Goal: Transaction & Acquisition: Purchase product/service

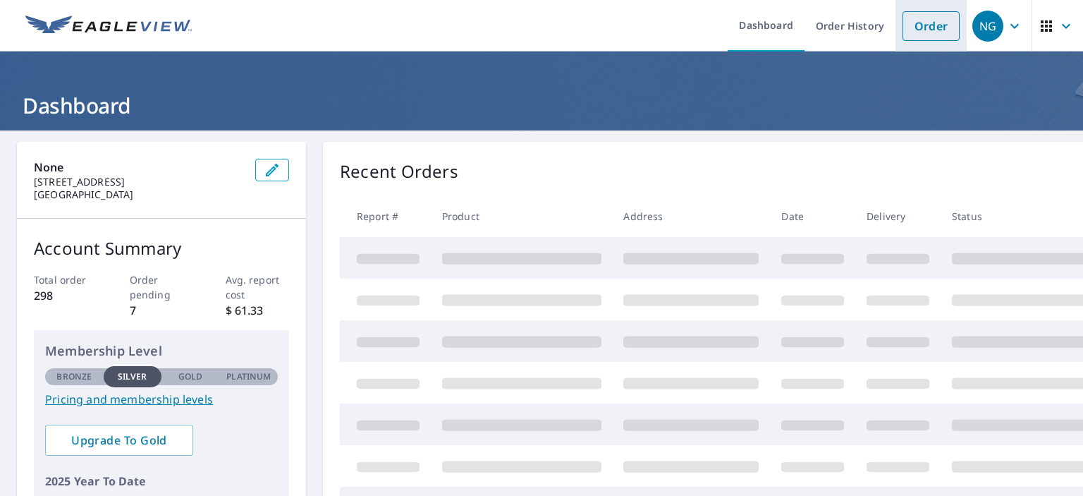
click at [914, 22] on link "Order" at bounding box center [930, 26] width 57 height 30
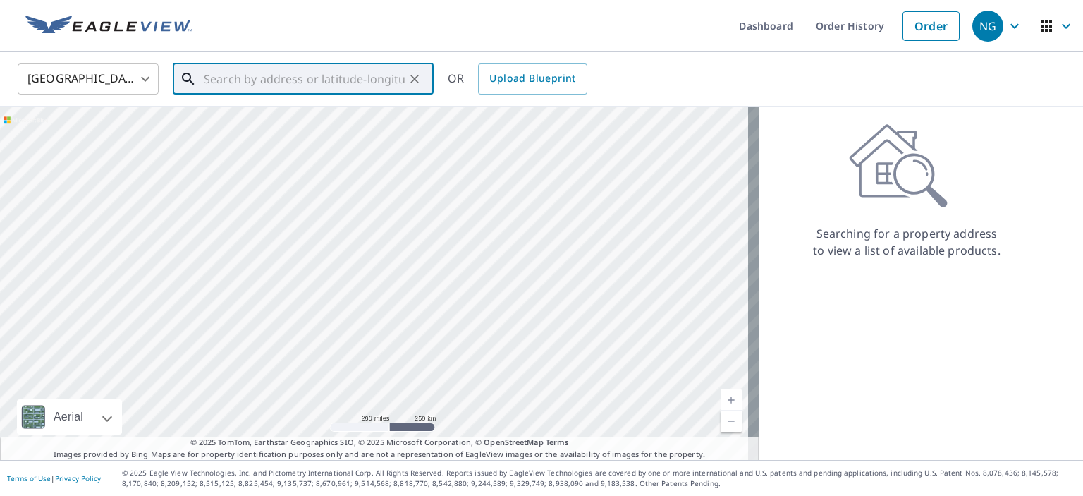
click at [258, 78] on input "text" at bounding box center [304, 78] width 201 height 39
paste input "[STREET_ADDRESS]"
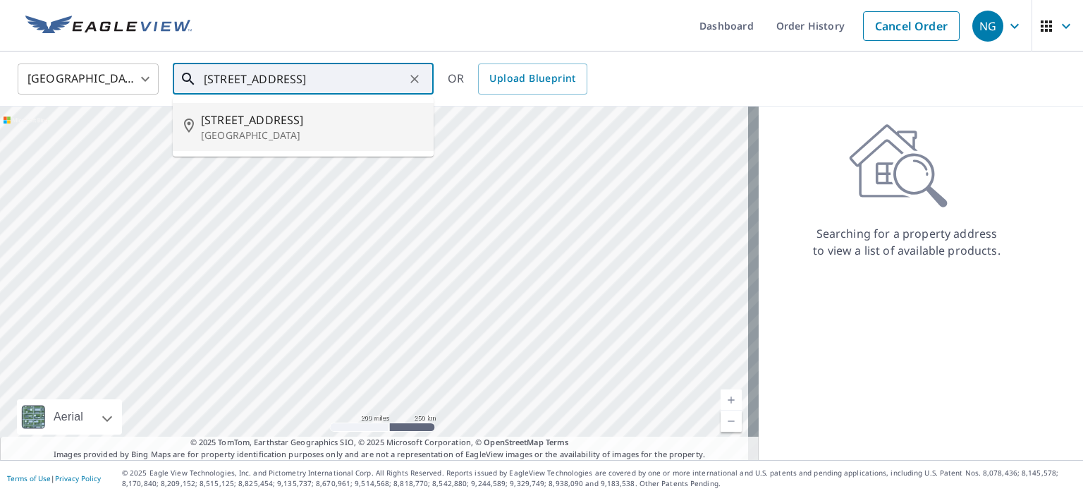
click at [253, 133] on p "[GEOGRAPHIC_DATA]" at bounding box center [311, 135] width 221 height 14
type input "[STREET_ADDRESS]"
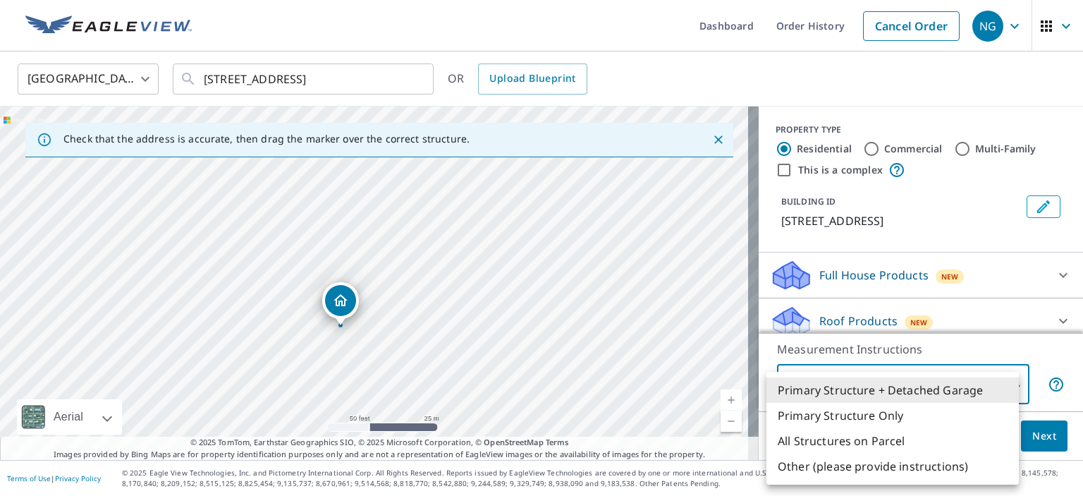
click at [851, 385] on body "NG NG Dashboard Order History Cancel Order NG [GEOGRAPHIC_DATA] US ​ [STREET_AD…" at bounding box center [541, 248] width 1083 height 496
click at [849, 410] on li "Primary Structure Only" at bounding box center [892, 414] width 252 height 25
type input "2"
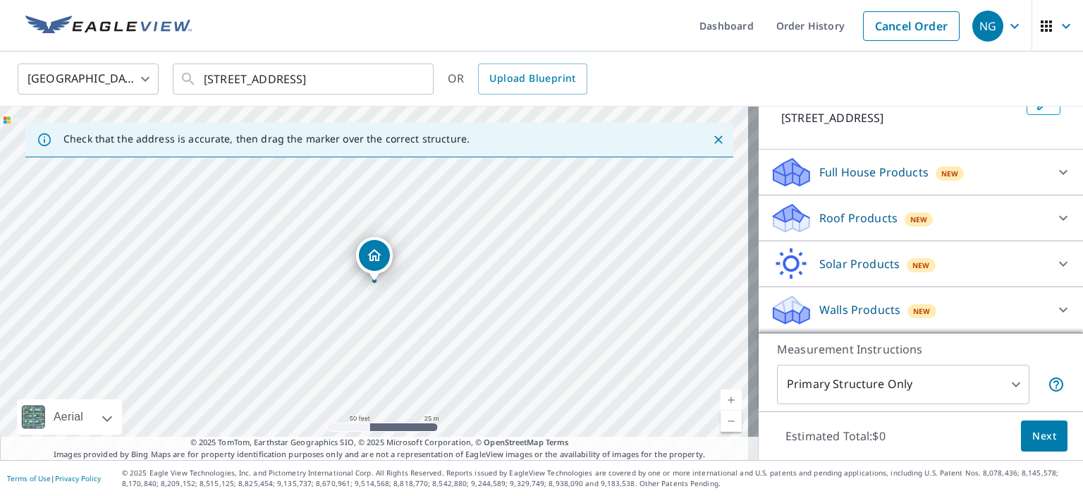
click at [829, 223] on p "Roof Products" at bounding box center [858, 217] width 78 height 17
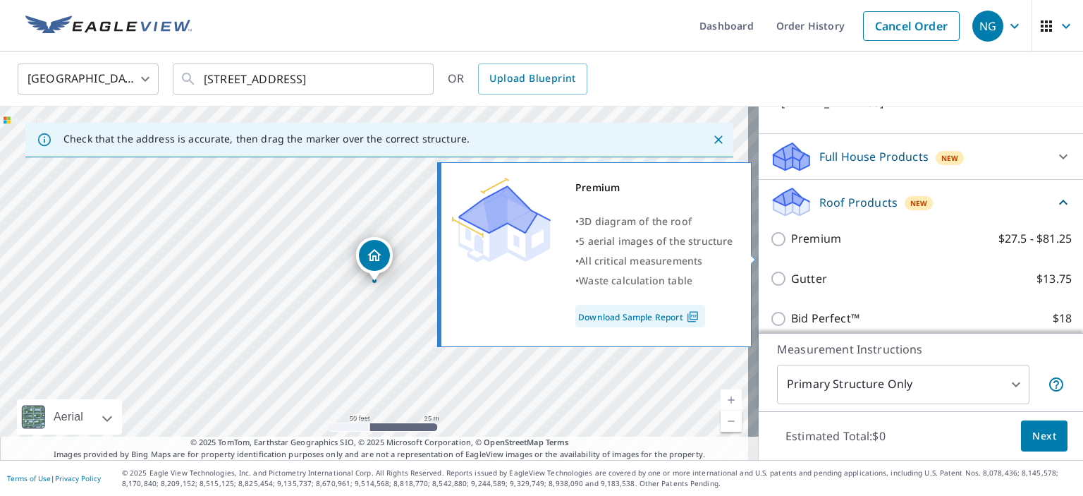
click at [824, 247] on p "Premium" at bounding box center [816, 239] width 50 height 18
click at [791, 247] on input "Premium $27.5 - $81.25" at bounding box center [780, 238] width 21 height 17
checkbox input "true"
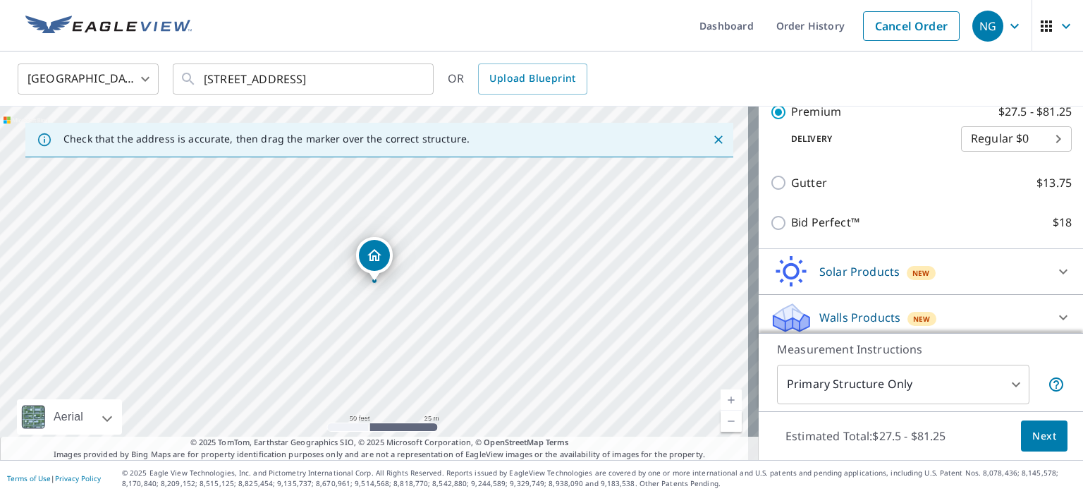
scroll to position [290, 0]
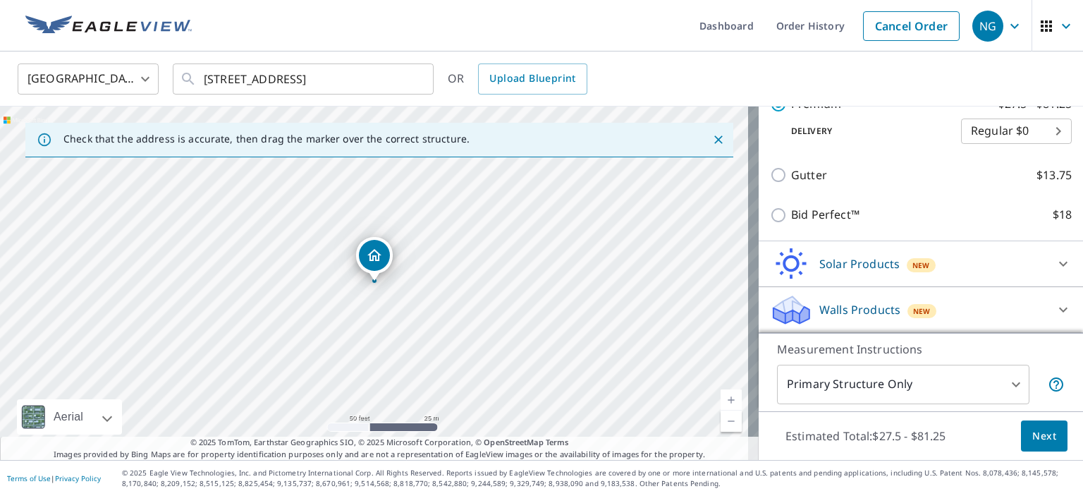
click at [1043, 440] on span "Next" at bounding box center [1044, 436] width 24 height 18
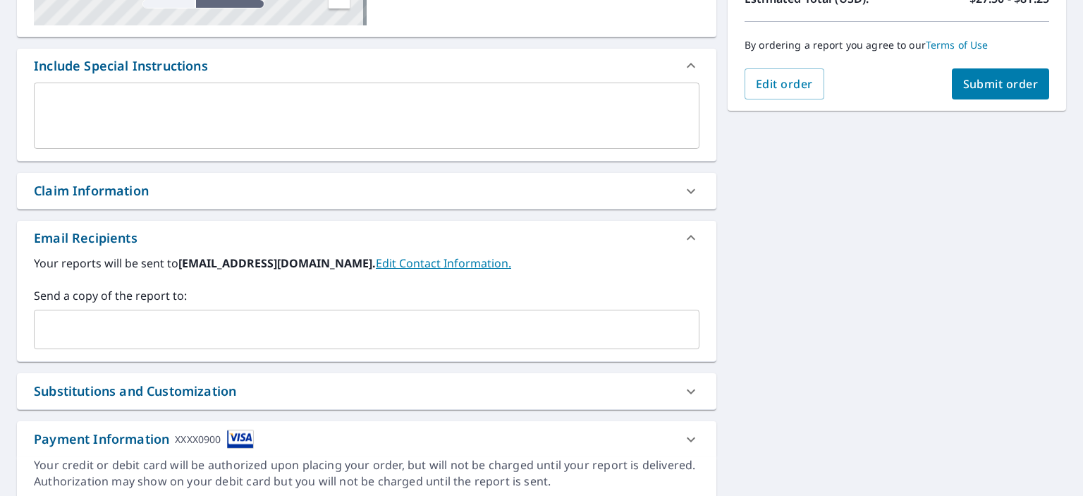
scroll to position [352, 0]
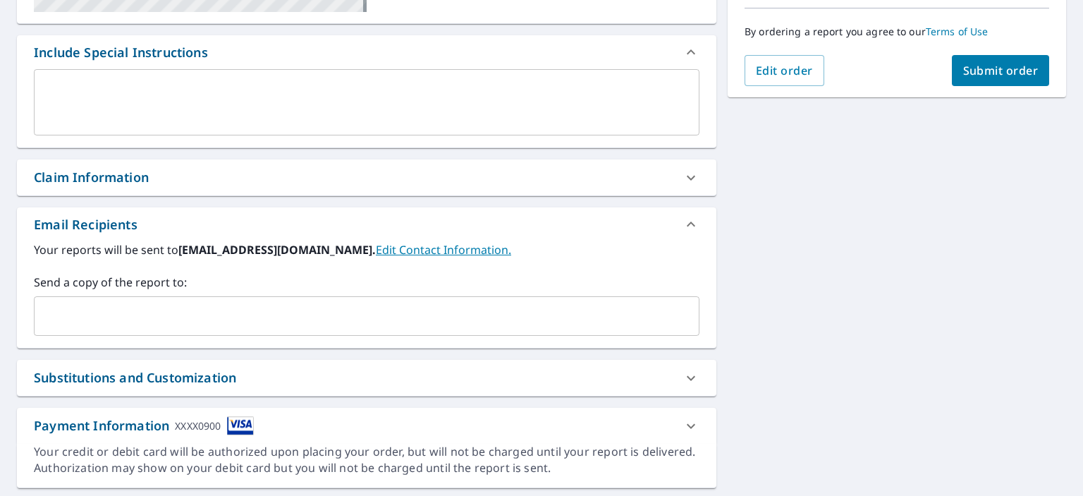
click at [171, 302] on input "text" at bounding box center [356, 315] width 632 height 27
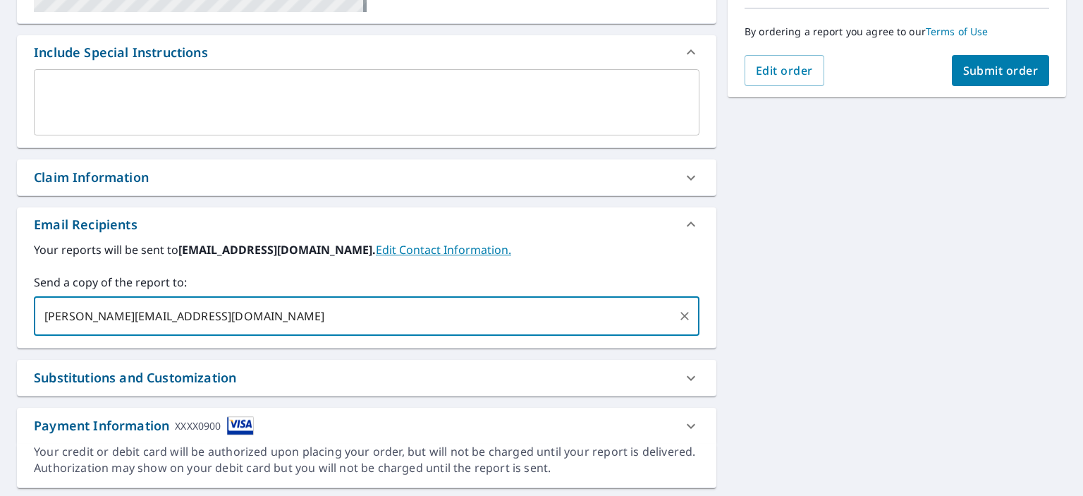
type input "[PERSON_NAME][EMAIL_ADDRESS][DOMAIN_NAME]"
click at [183, 371] on div "Substitutions and Customization" at bounding box center [135, 377] width 202 height 19
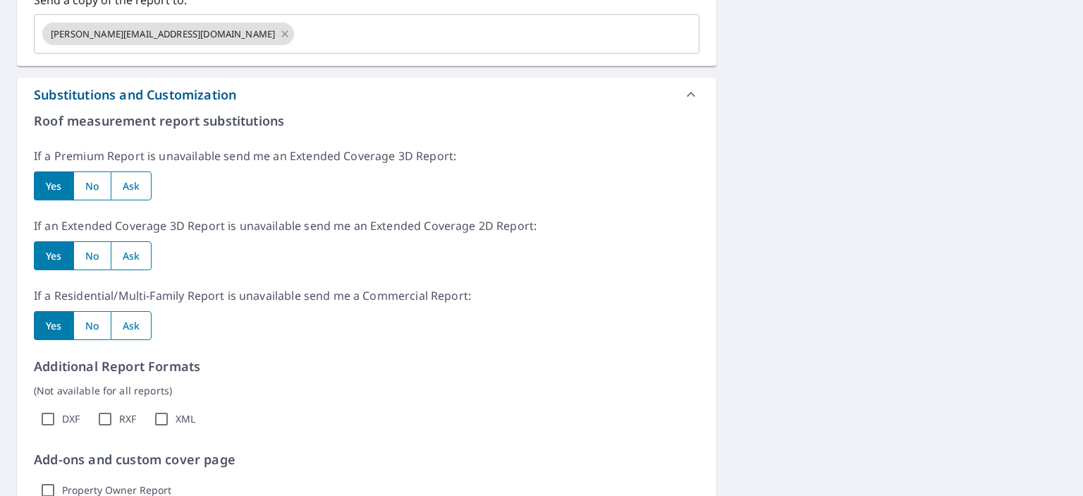
scroll to position [705, 0]
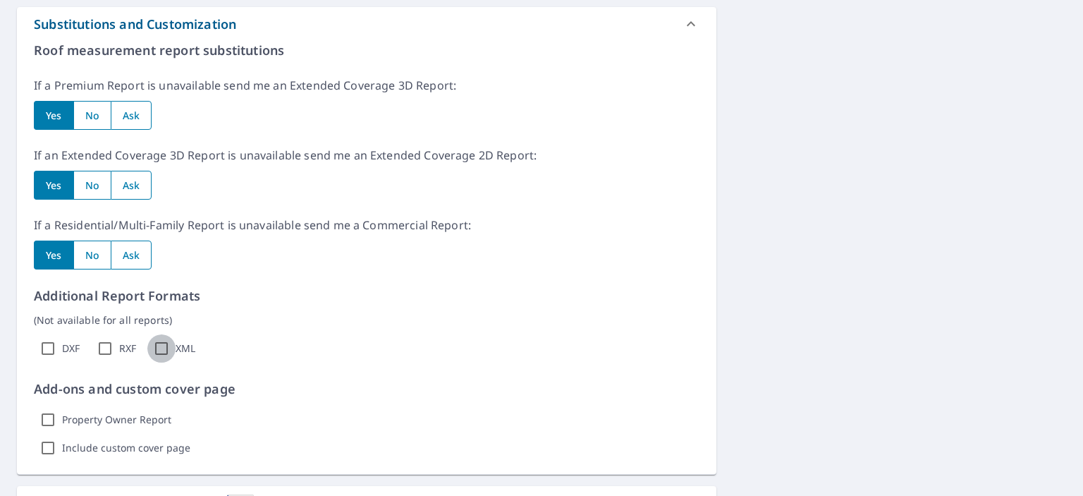
click at [157, 340] on input "XML" at bounding box center [161, 348] width 28 height 28
checkbox input "true"
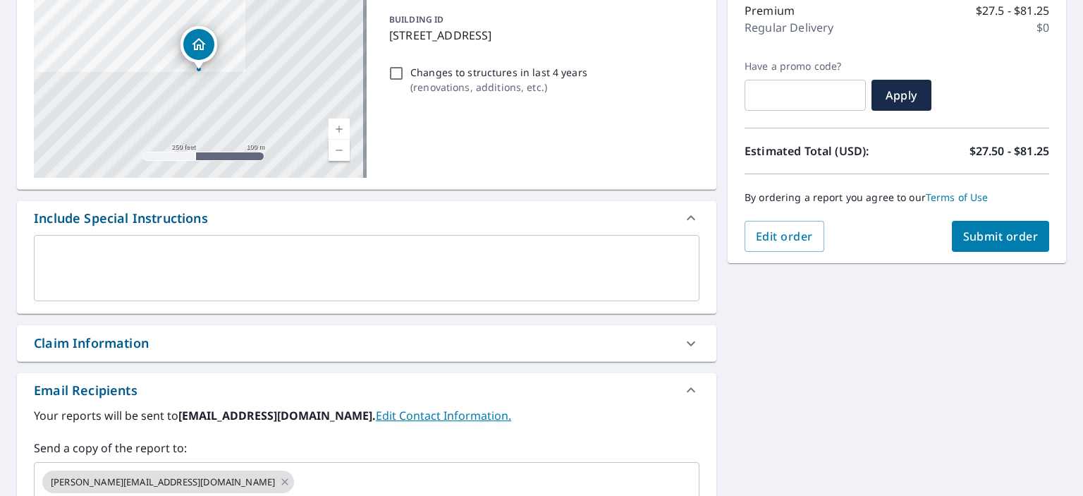
scroll to position [0, 0]
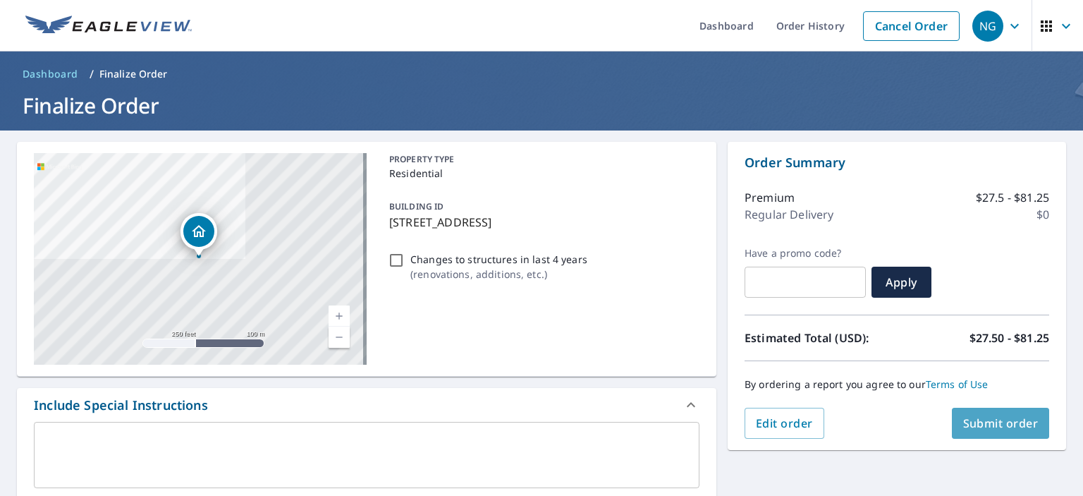
click at [972, 422] on span "Submit order" at bounding box center [1000, 423] width 75 height 16
